Goal: Information Seeking & Learning: Check status

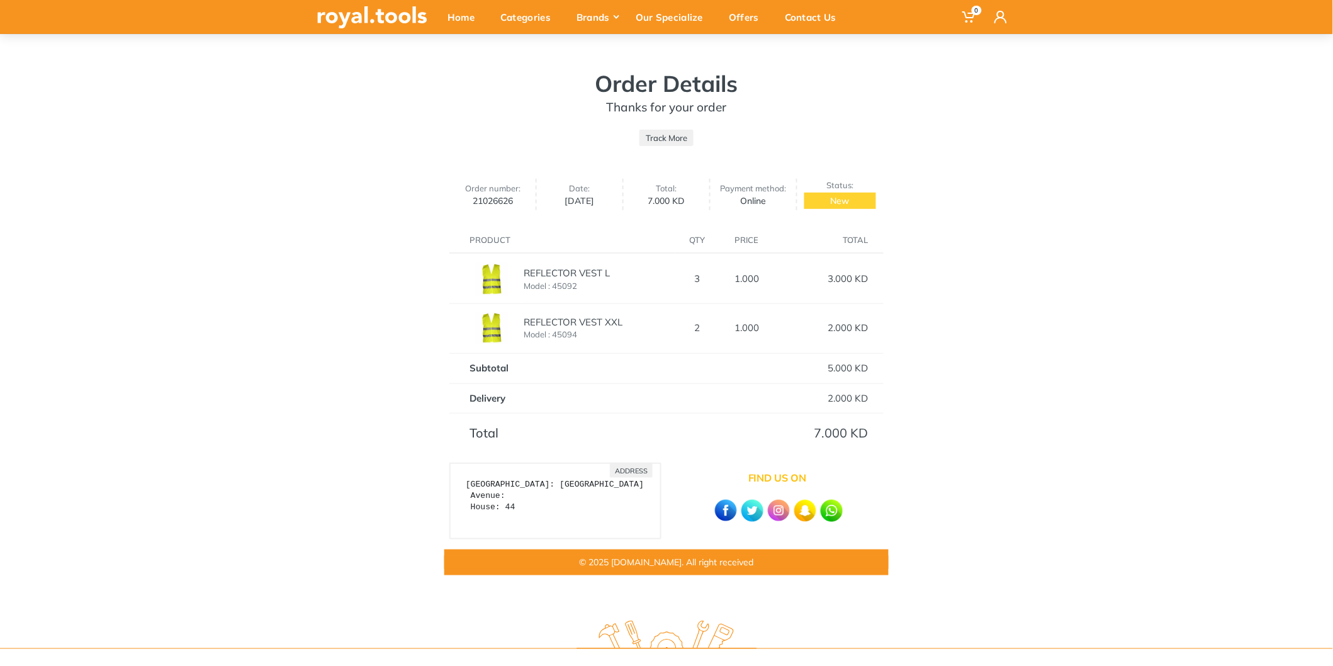
scroll to position [70, 0]
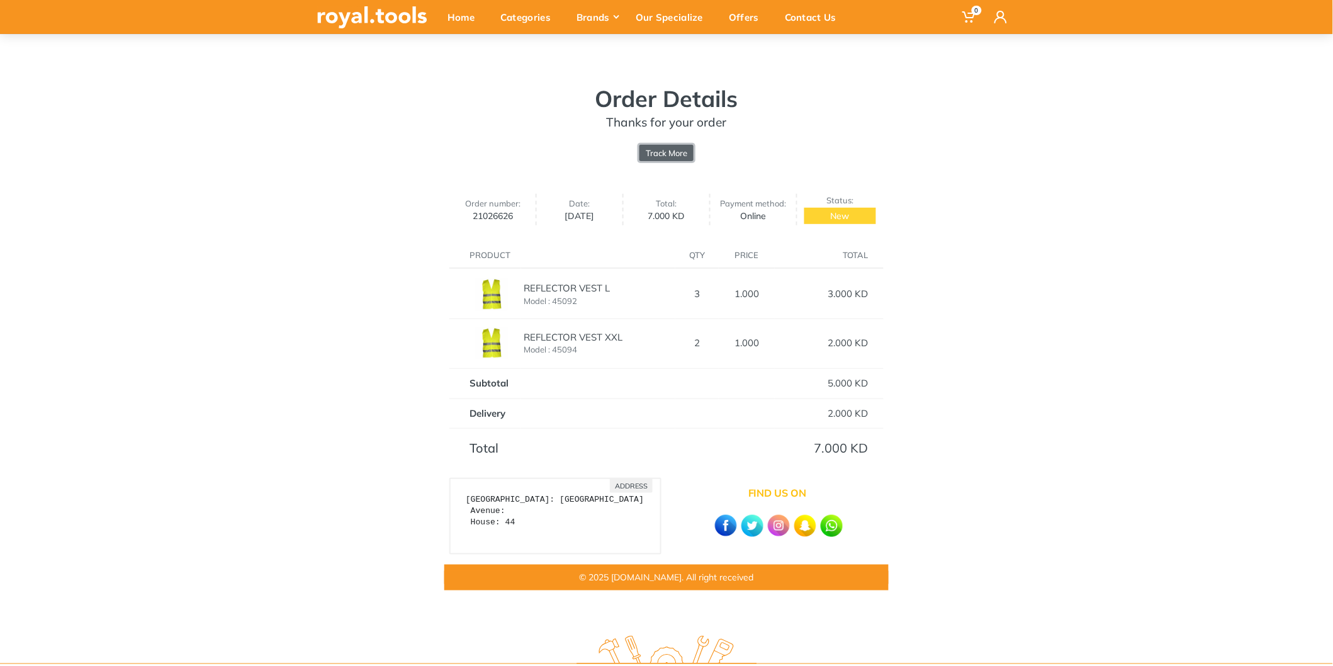
click at [653, 154] on link "Track More" at bounding box center [667, 153] width 54 height 16
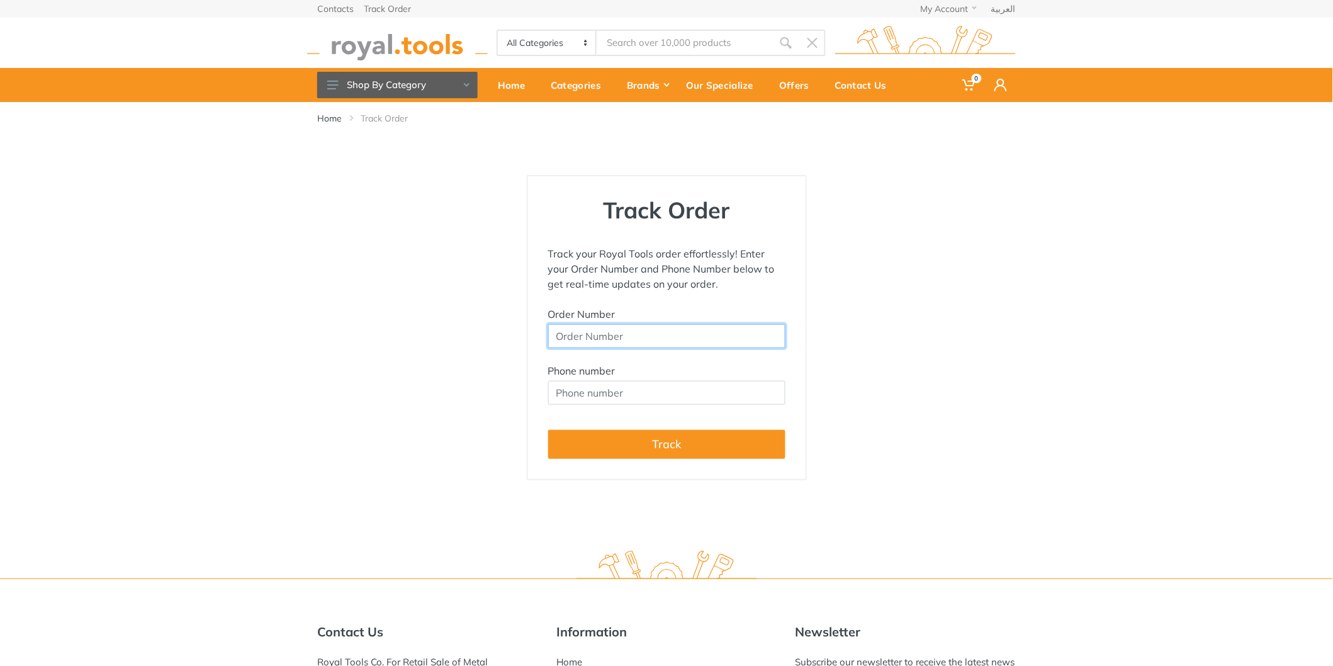
click at [606, 334] on input "Order Number" at bounding box center [666, 336] width 237 height 24
type input "21026626"
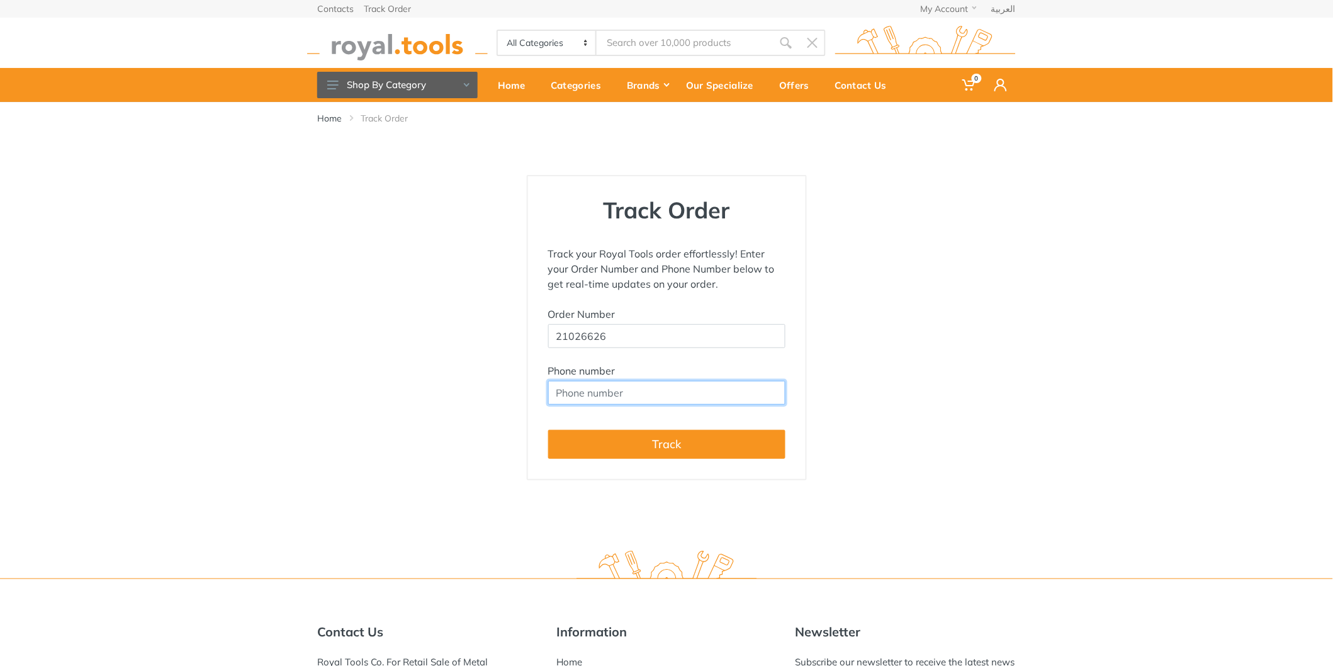
click at [684, 394] on input "Phone number" at bounding box center [666, 393] width 237 height 24
